Goal: Information Seeking & Learning: Learn about a topic

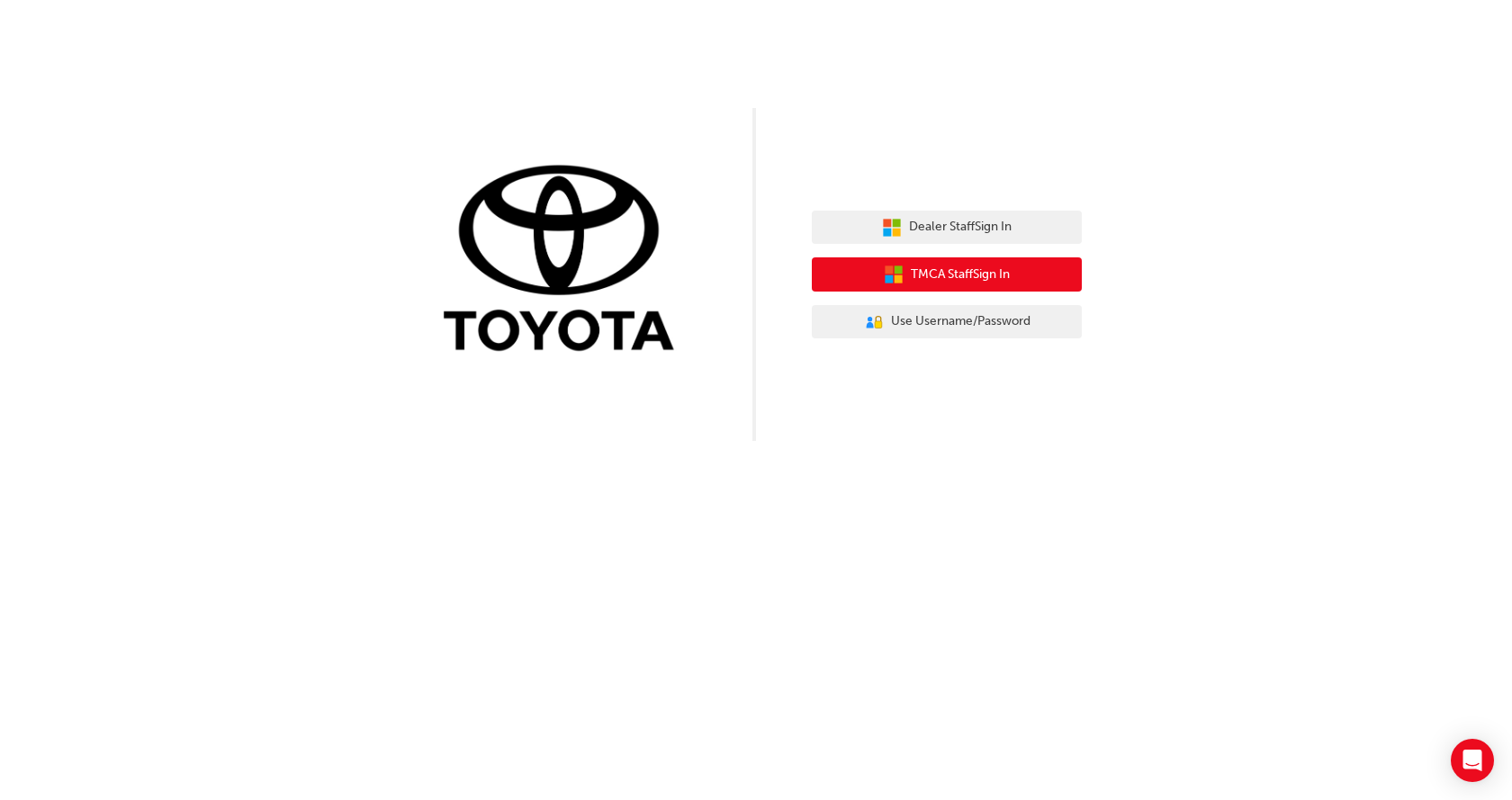
click at [949, 265] on span "TMCA Staff Sign In" at bounding box center [960, 275] width 99 height 21
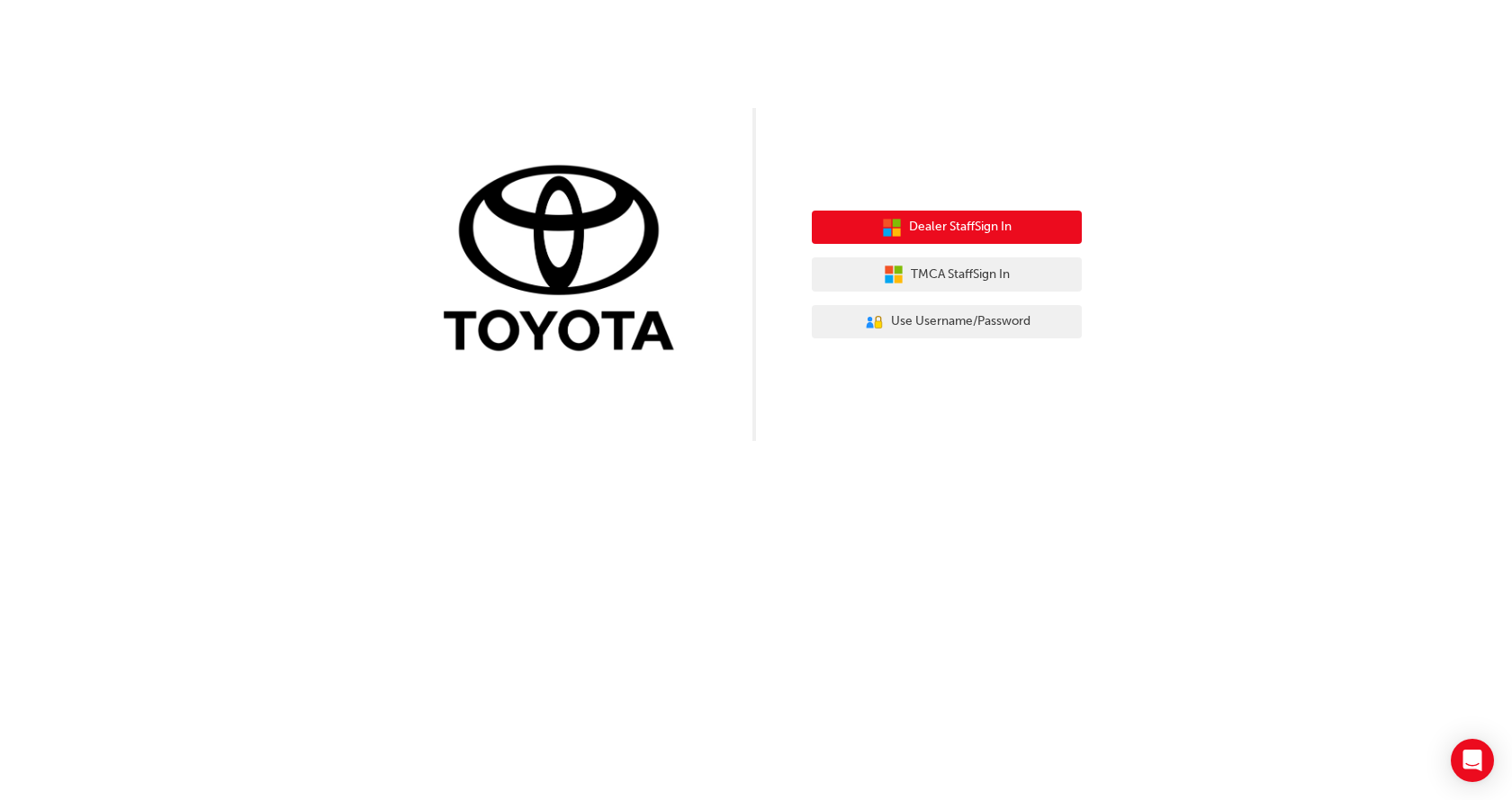
click at [904, 226] on button "Dealer Staff Sign In" at bounding box center [946, 227] width 270 height 35
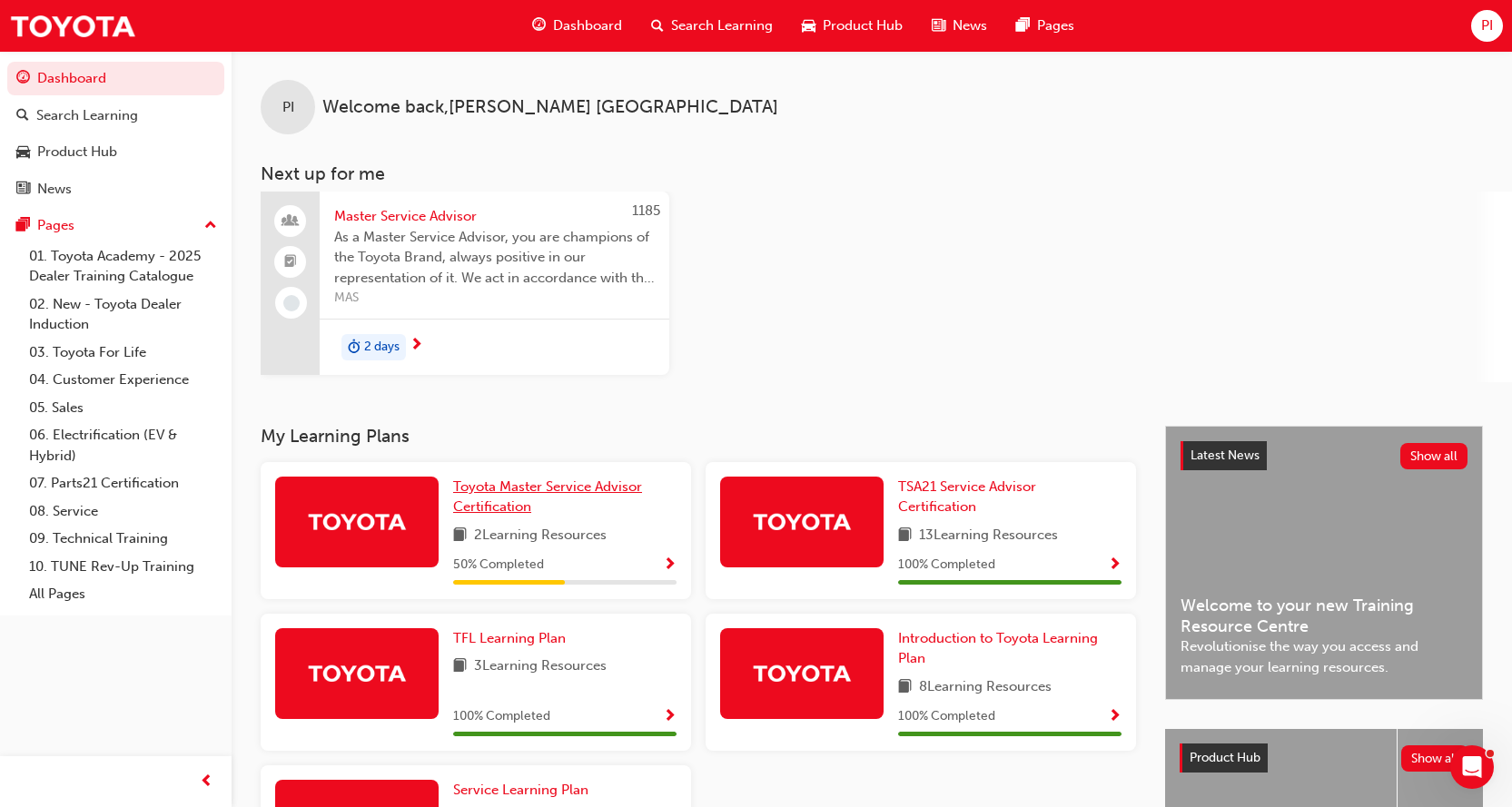
click at [602, 491] on span "Toyota Master Service Advisor Certification" at bounding box center [547, 497] width 189 height 37
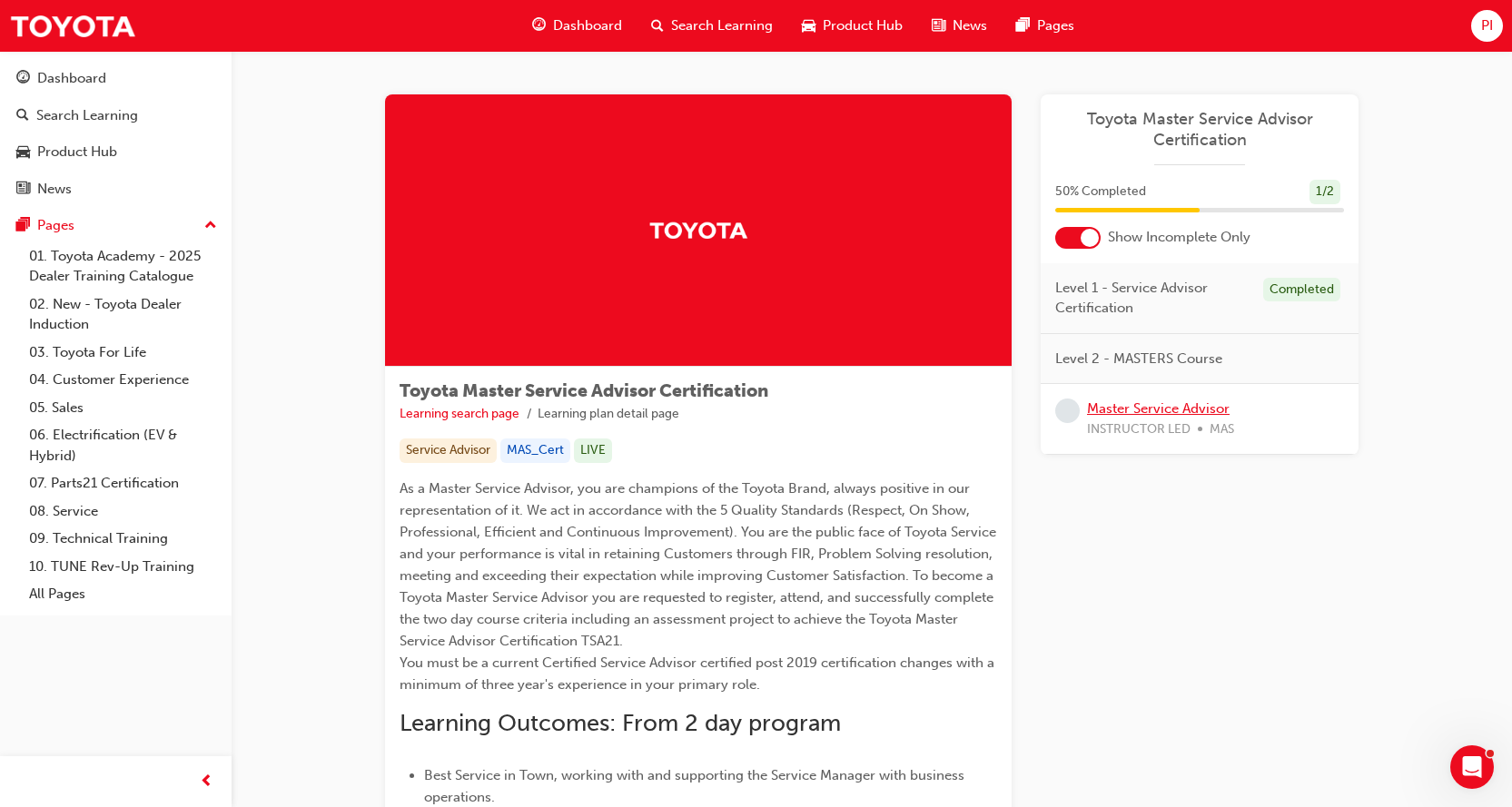
click at [1151, 413] on link "Master Service Advisor" at bounding box center [1158, 408] width 143 height 16
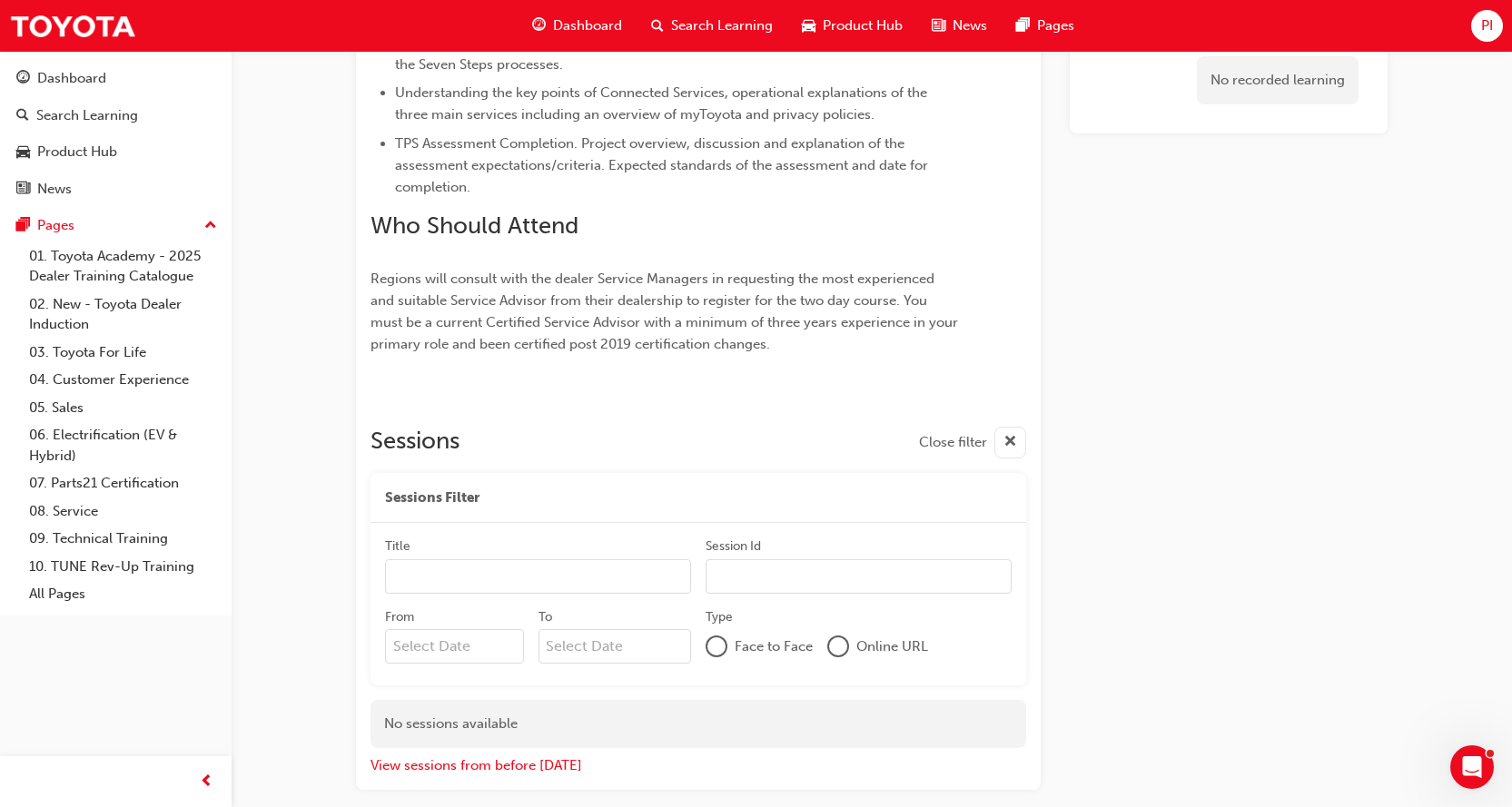
scroll to position [970, 0]
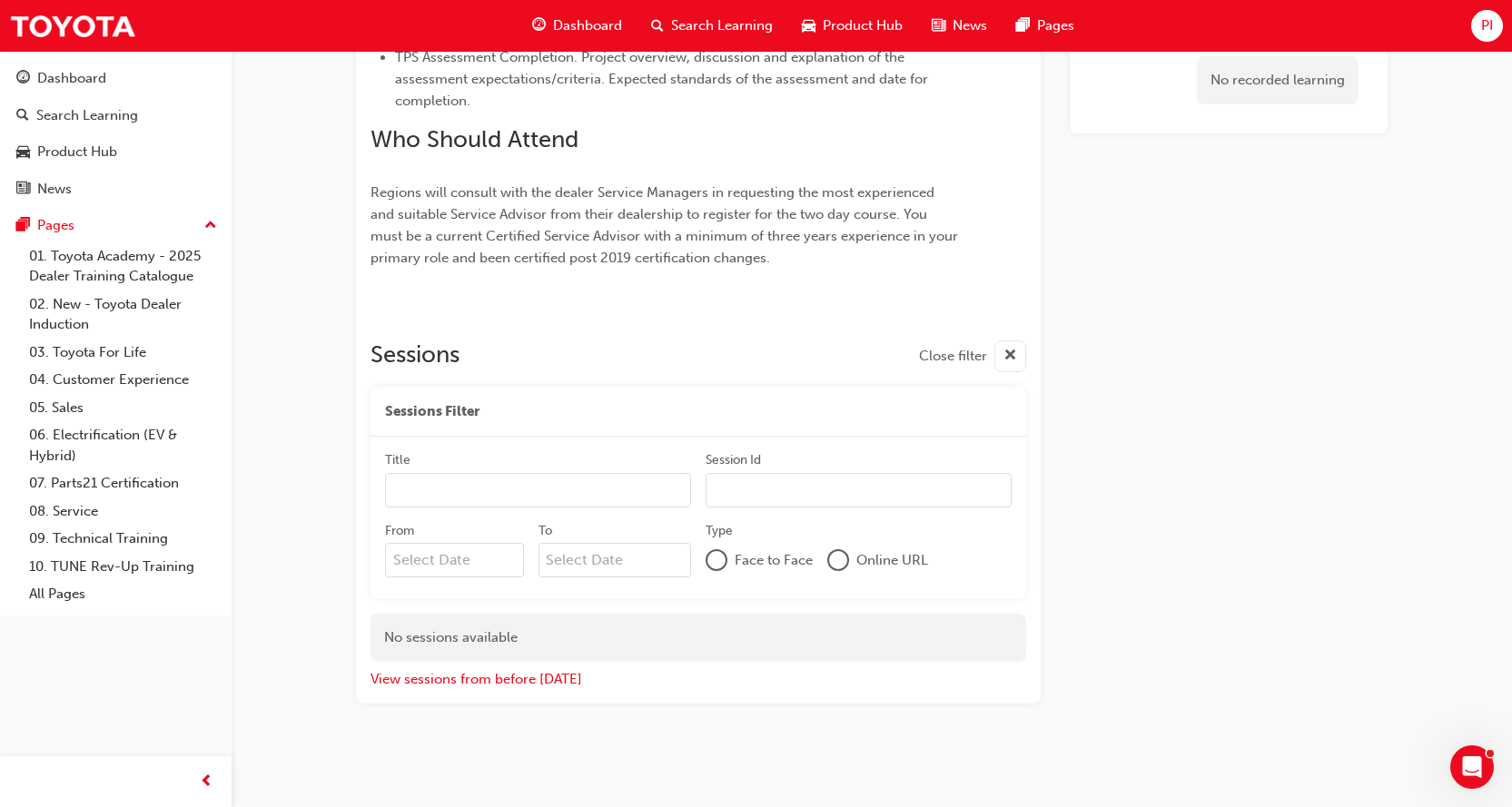
click at [470, 481] on input "Title" at bounding box center [538, 490] width 306 height 35
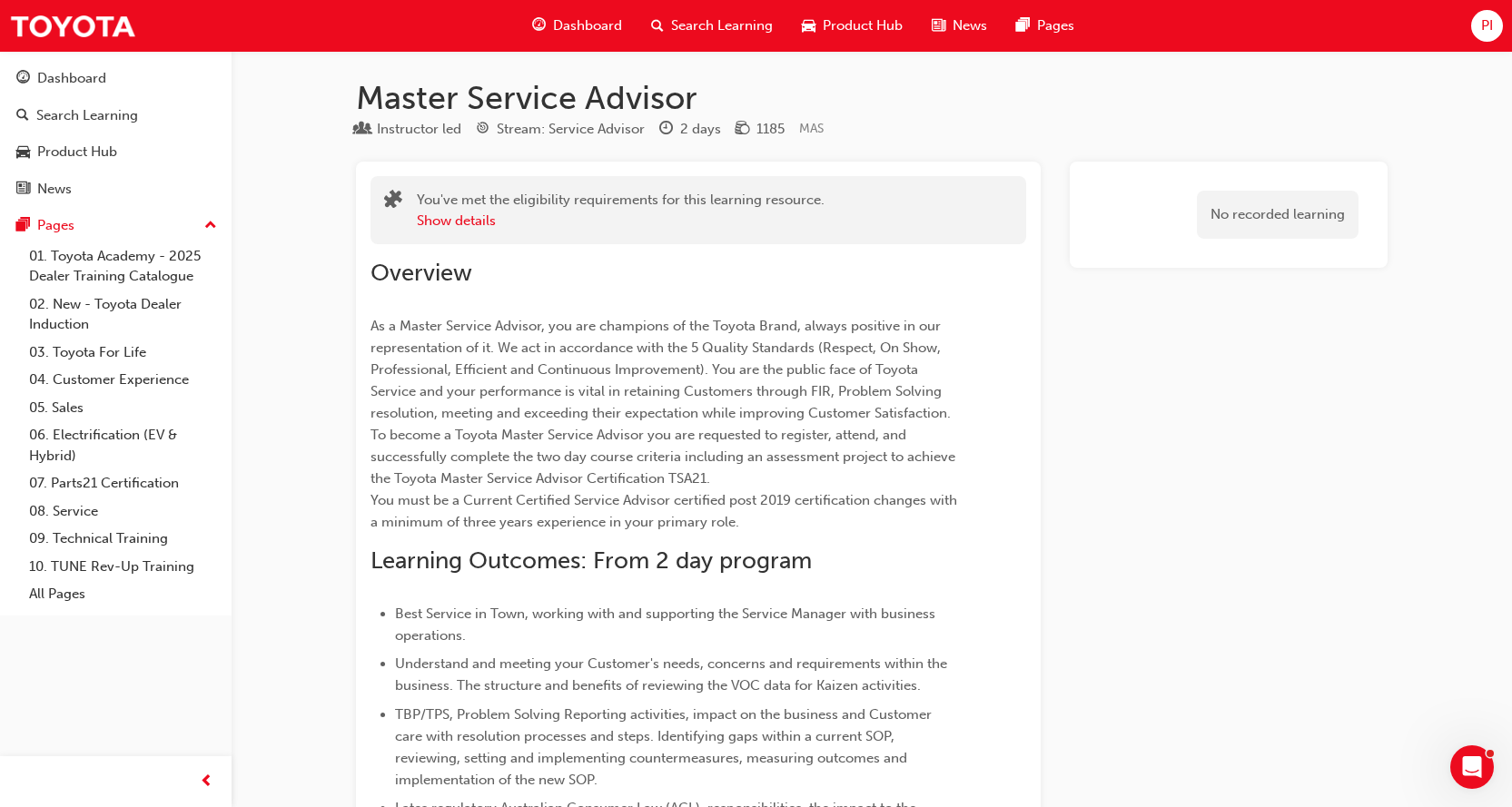
scroll to position [0, 0]
click at [468, 219] on button "Show details" at bounding box center [456, 222] width 79 height 21
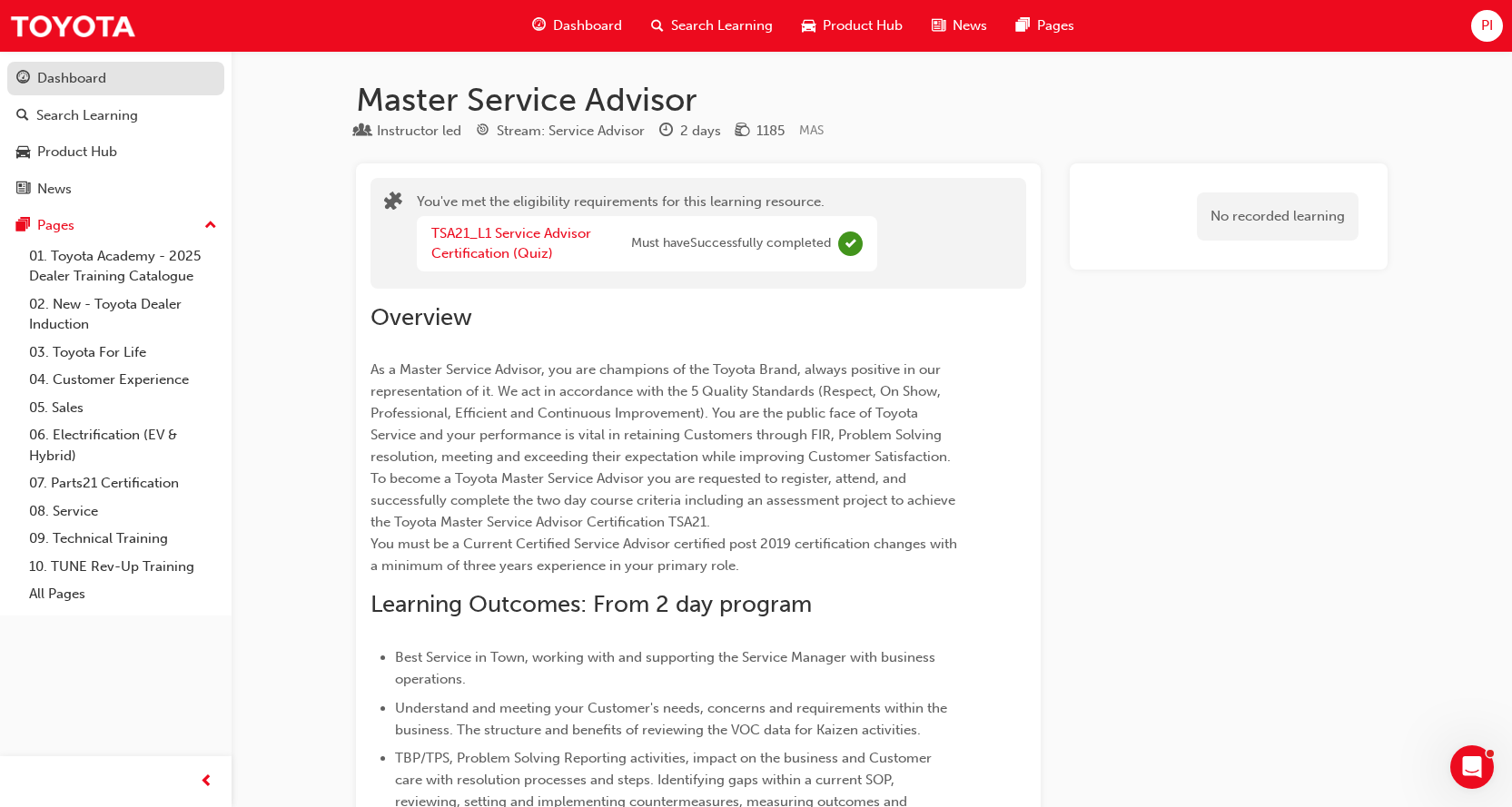
click at [104, 81] on div "Dashboard" at bounding box center [71, 78] width 69 height 21
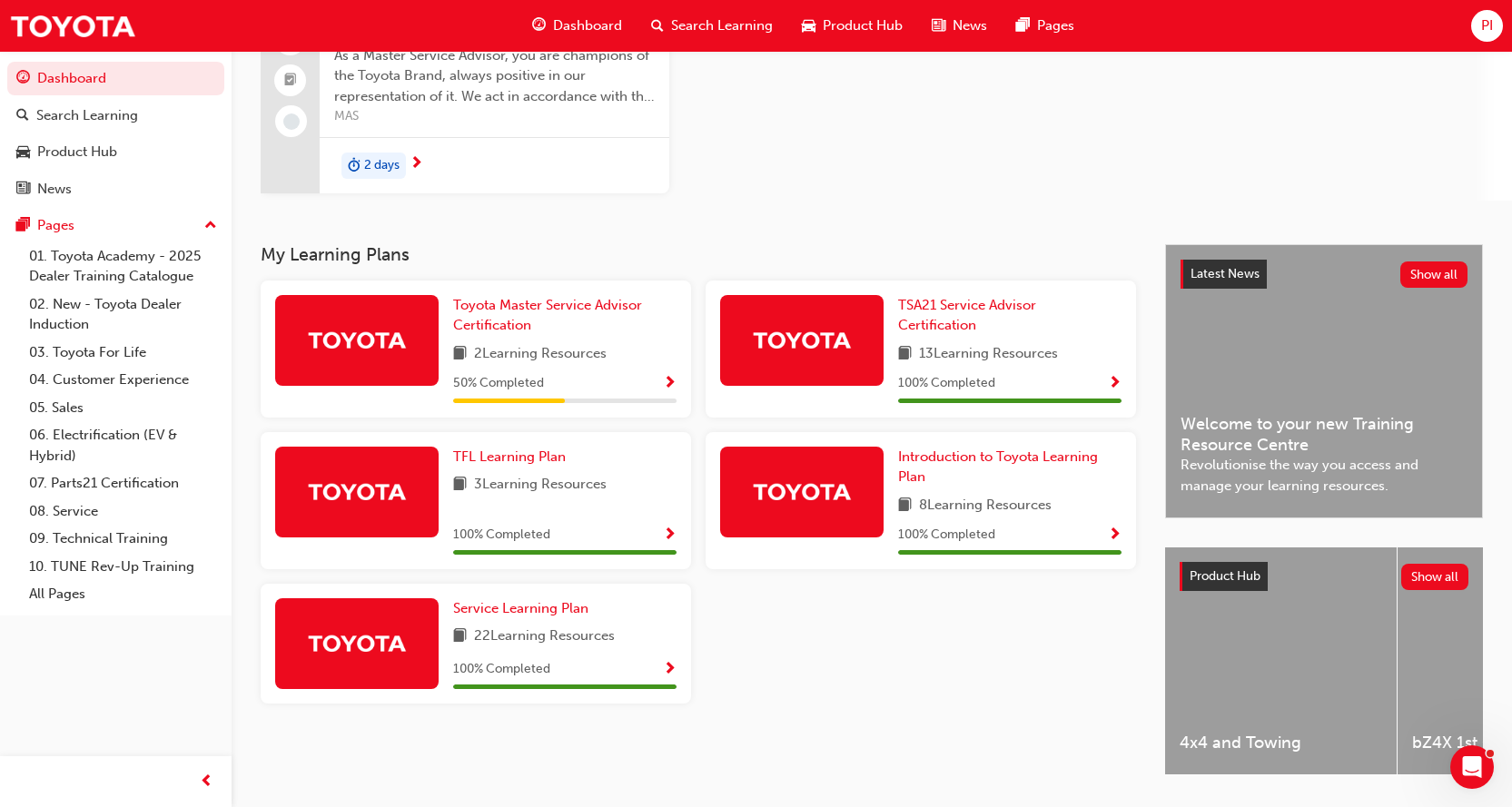
scroll to position [91, 0]
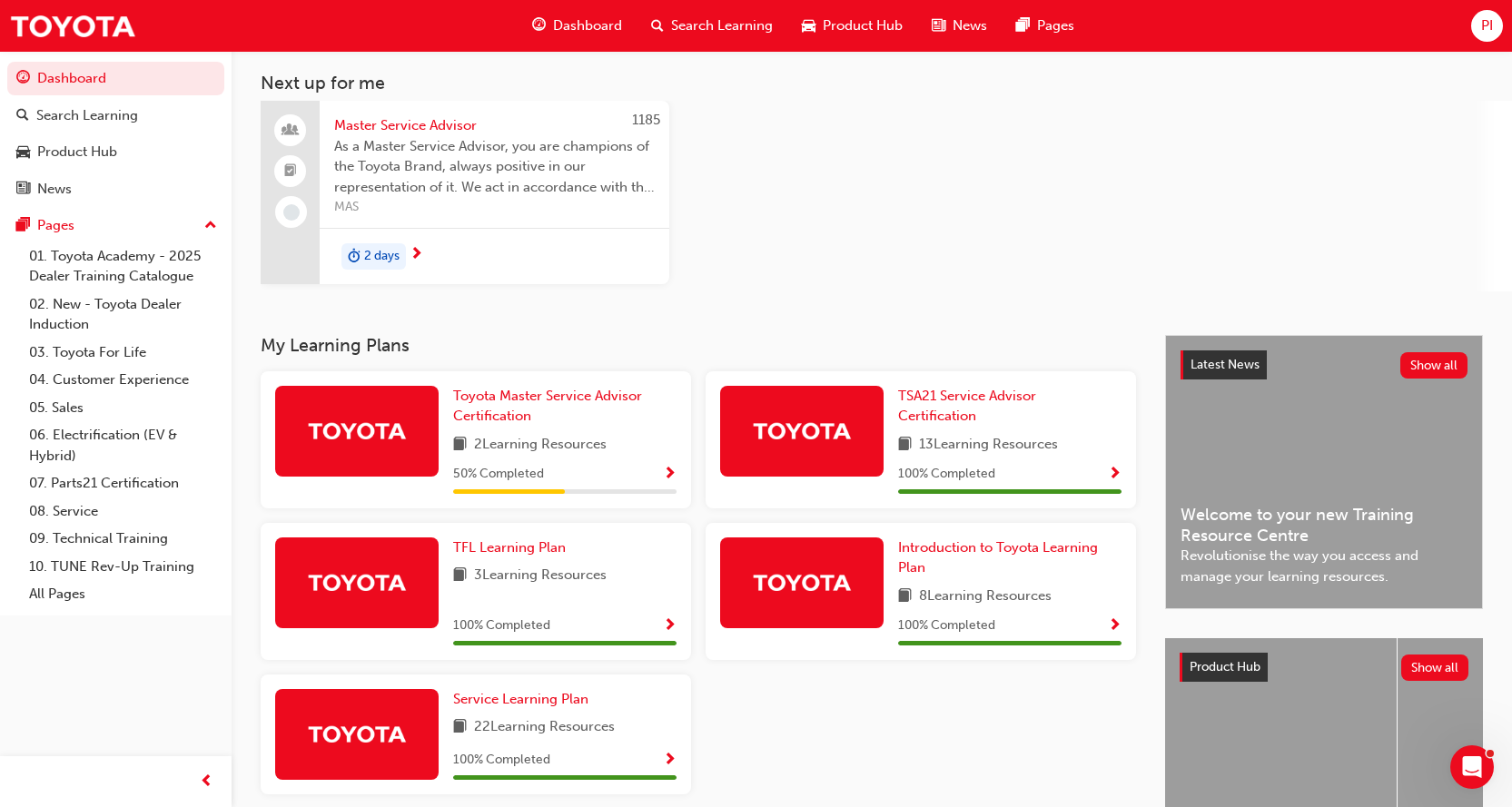
click at [881, 236] on div "1185 Master Service Advisor As a Master Service Advisor, you are champions of t…" at bounding box center [886, 196] width 1252 height 191
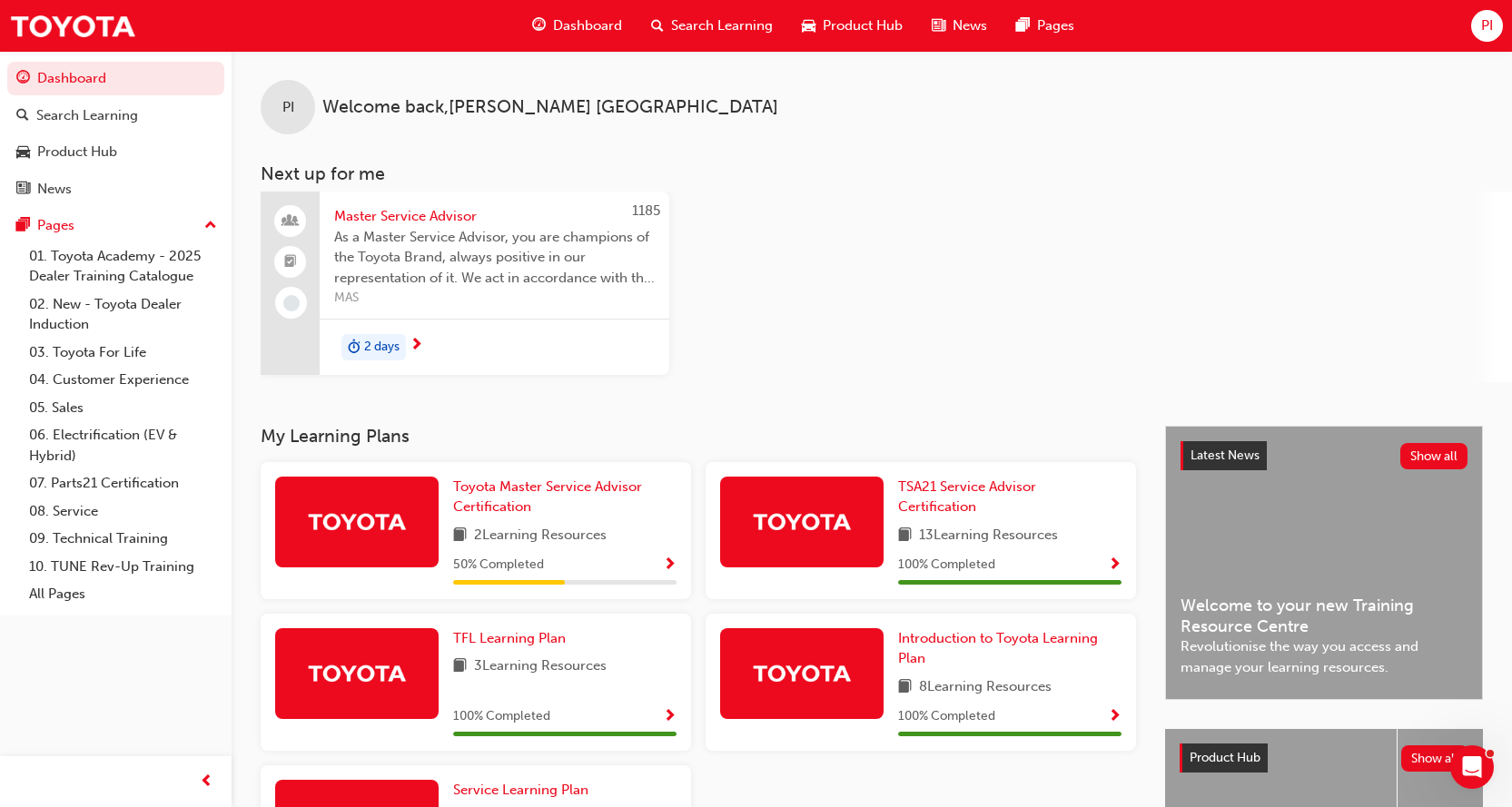
click at [431, 340] on div "2 days" at bounding box center [494, 346] width 349 height 57
